Goal: Navigation & Orientation: Understand site structure

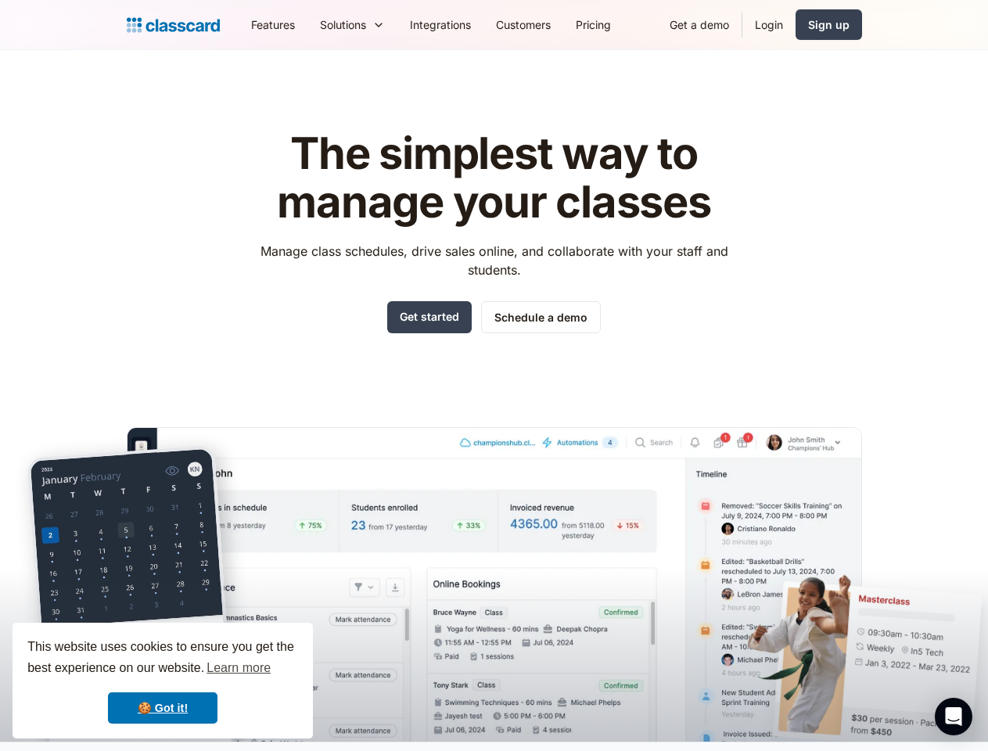
click at [493, 375] on div "The simplest way to manage your classes Manage class schedules, drive sales onl…" at bounding box center [494, 423] width 735 height 636
click at [163, 680] on div "This website uses cookies to ensure you get the best experience on our website.…" at bounding box center [163, 680] width 300 height 116
click at [550, 24] on nav "Features Resources Blog The latest industry news, updates and info. Customer st…" at bounding box center [549, 24] width 623 height 35
click at [307, 24] on div "Solutions Sports academy Swim school Dance studio Gymnastics Music school Marti…" at bounding box center [352, 24] width 90 height 35
click at [953, 716] on icon "Open Intercom Messenger" at bounding box center [953, 716] width 16 height 19
